Goal: Task Accomplishment & Management: Use online tool/utility

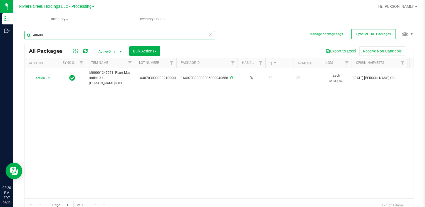
click at [65, 35] on input "40688" at bounding box center [119, 35] width 190 height 8
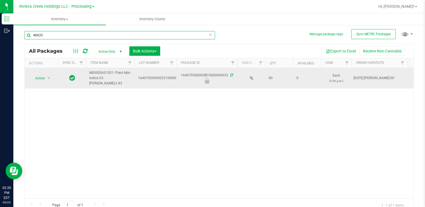
type input "40633"
click at [43, 80] on span "Action" at bounding box center [37, 79] width 15 height 8
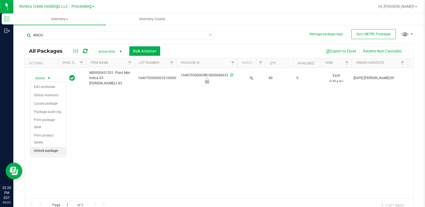
click at [51, 147] on li "Unlock package" at bounding box center [48, 151] width 35 height 8
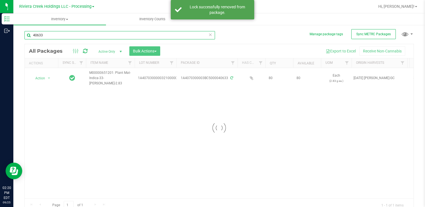
click at [50, 35] on input "40633" at bounding box center [119, 35] width 190 height 8
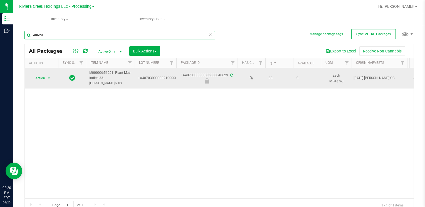
type input "40629"
click at [39, 78] on span "Action" at bounding box center [37, 79] width 15 height 8
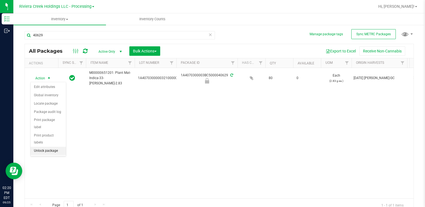
click at [50, 147] on li "Unlock package" at bounding box center [48, 151] width 35 height 8
